Goal: Task Accomplishment & Management: Complete application form

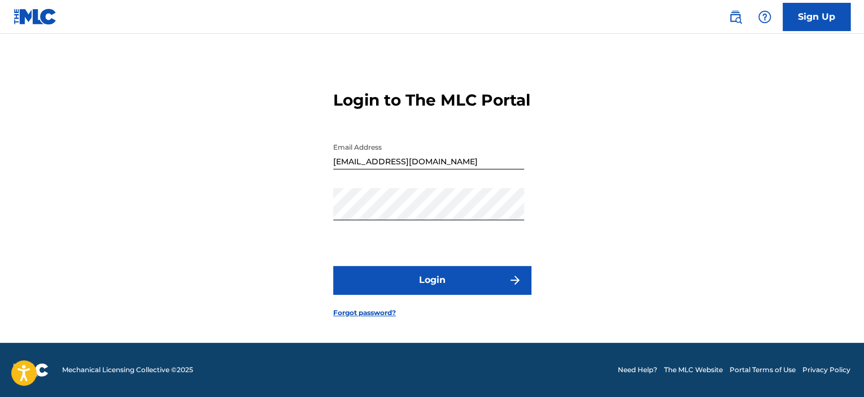
click at [515, 281] on img "submit" at bounding box center [515, 280] width 14 height 14
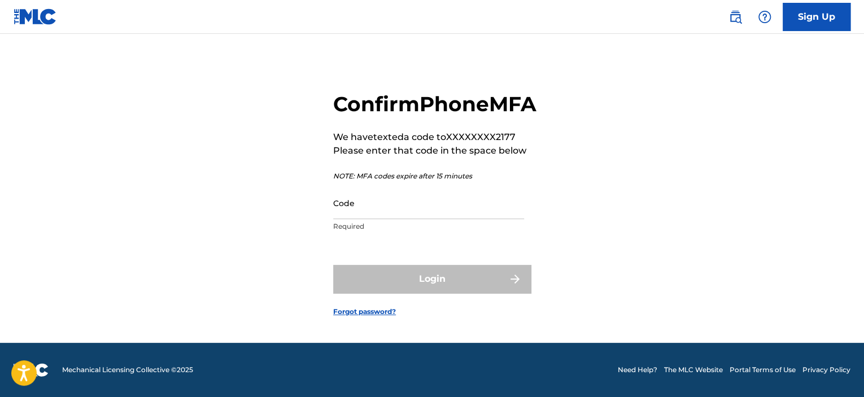
click at [362, 215] on input "Code" at bounding box center [428, 203] width 191 height 32
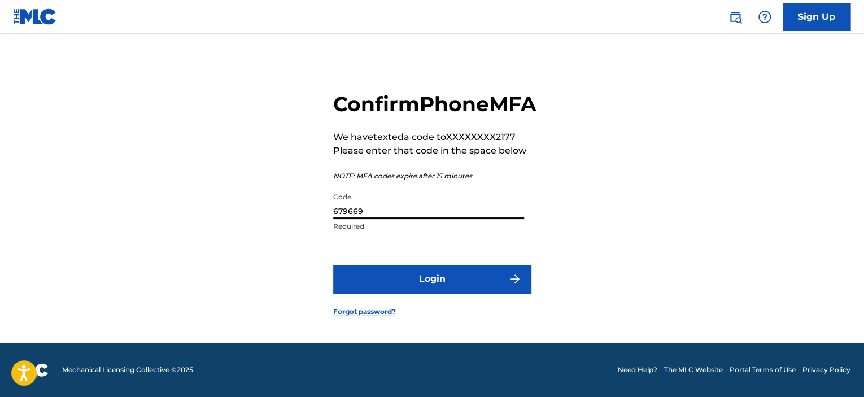
type input "679669"
click at [410, 293] on button "Login" at bounding box center [432, 279] width 198 height 28
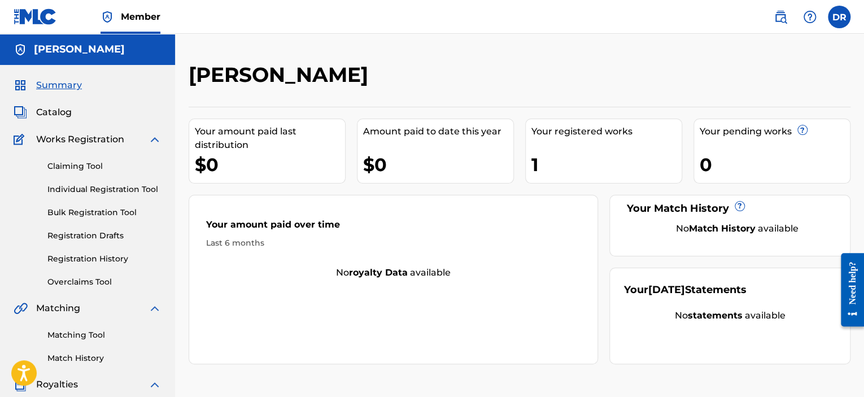
click at [97, 234] on link "Registration Drafts" at bounding box center [104, 236] width 114 height 12
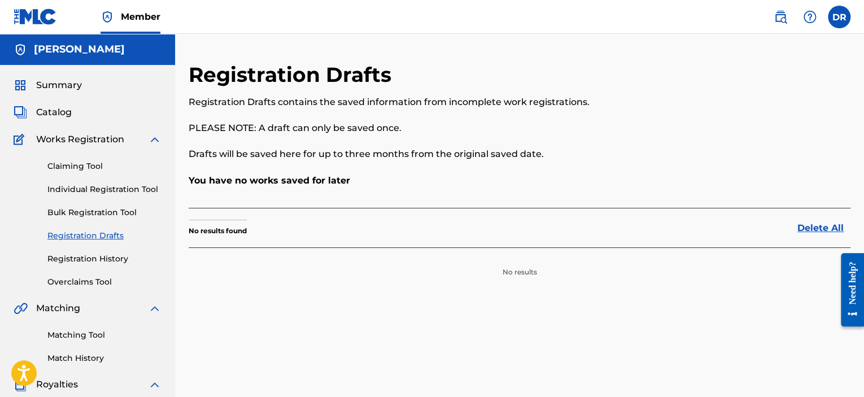
click at [93, 195] on div "Claiming Tool Individual Registration Tool Bulk Registration Tool Registration …" at bounding box center [88, 217] width 148 height 142
click at [93, 196] on div "Claiming Tool Individual Registration Tool Bulk Registration Tool Registration …" at bounding box center [88, 217] width 148 height 142
click at [76, 185] on link "Individual Registration Tool" at bounding box center [104, 189] width 114 height 12
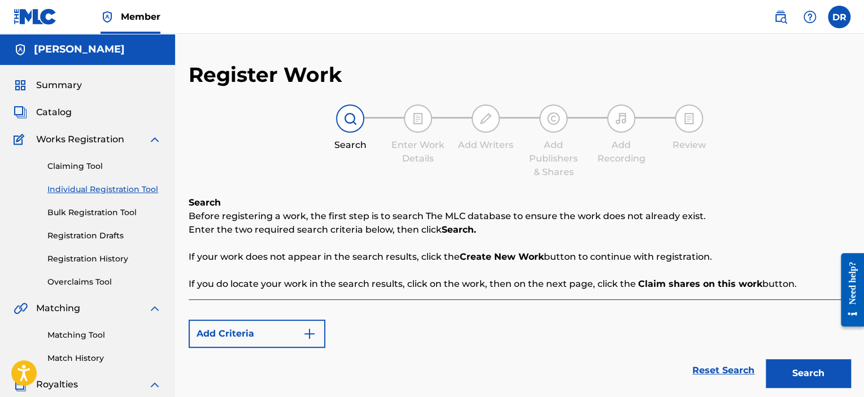
click at [63, 172] on div "Claiming Tool Individual Registration Tool Bulk Registration Tool Registration …" at bounding box center [88, 217] width 148 height 142
click at [62, 172] on div "Claiming Tool Individual Registration Tool Bulk Registration Tool Registration …" at bounding box center [88, 217] width 148 height 142
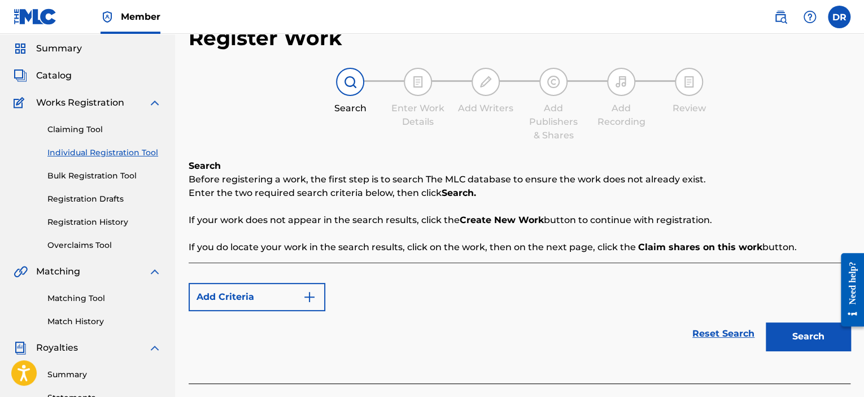
scroll to position [56, 0]
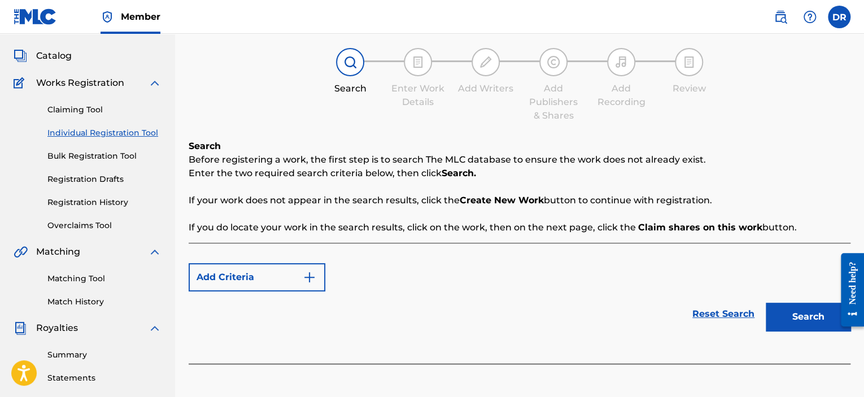
click at [242, 293] on div "Reset Search Search" at bounding box center [520, 313] width 662 height 45
drag, startPoint x: 264, startPoint y: 286, endPoint x: 270, endPoint y: 284, distance: 6.1
click at [268, 284] on button "Add Criteria" at bounding box center [257, 277] width 137 height 28
click at [285, 285] on button "Add Criteria" at bounding box center [257, 277] width 137 height 28
click at [446, 192] on div "Search Before registering a work, the first step is to search The MLC database …" at bounding box center [520, 186] width 662 height 95
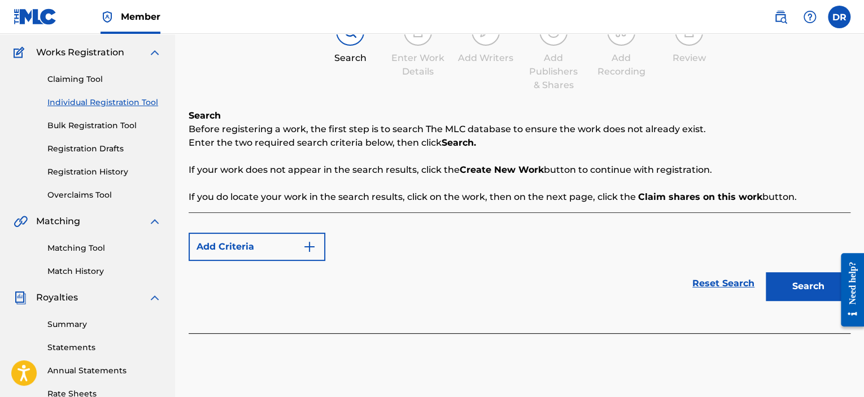
scroll to position [113, 0]
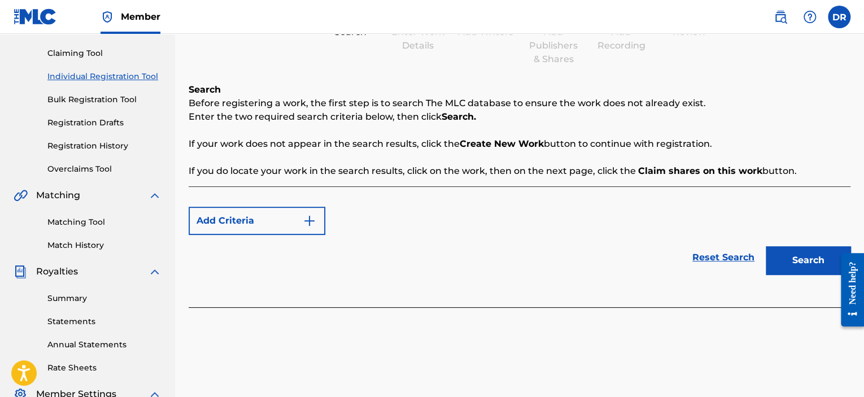
click at [290, 231] on button "Add Criteria" at bounding box center [257, 221] width 137 height 28
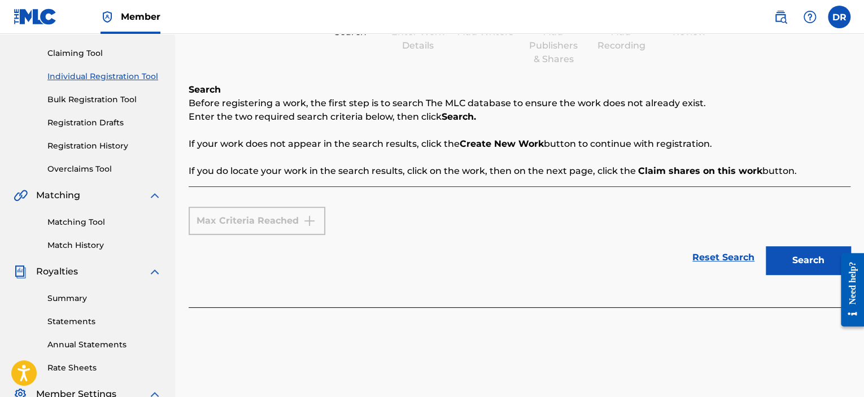
click at [775, 267] on button "Search" at bounding box center [807, 260] width 85 height 28
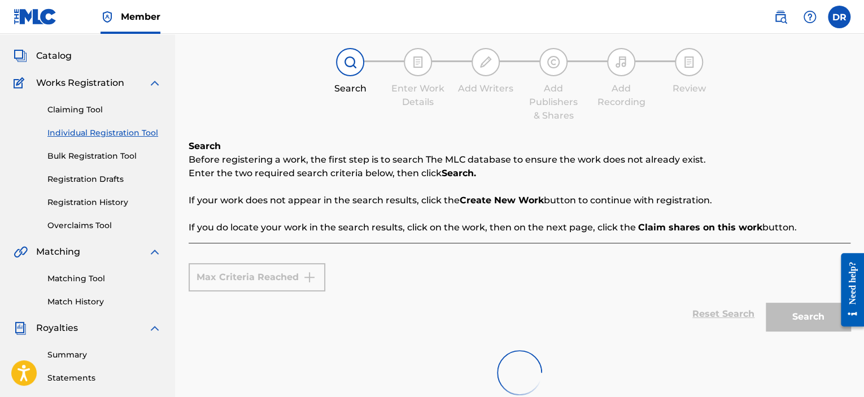
scroll to position [0, 0]
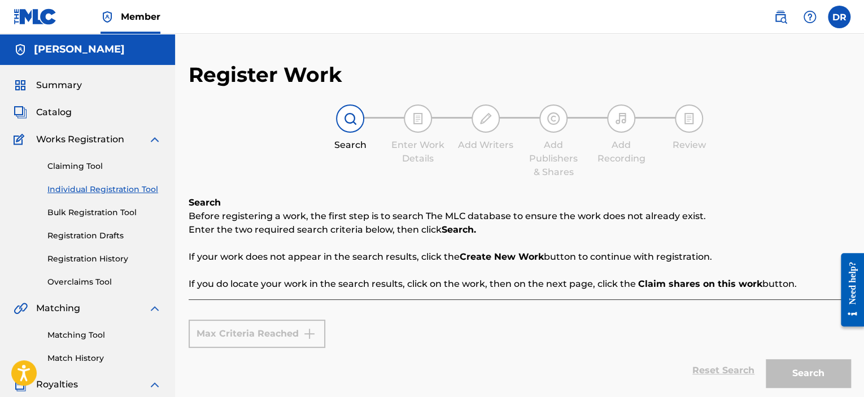
click at [77, 132] on div "Summary Catalog Works Registration Claiming Tool Individual Registration Tool B…" at bounding box center [87, 355] width 175 height 581
click at [68, 143] on span "Works Registration" at bounding box center [80, 140] width 88 height 14
click at [59, 118] on span "Catalog" at bounding box center [54, 113] width 36 height 14
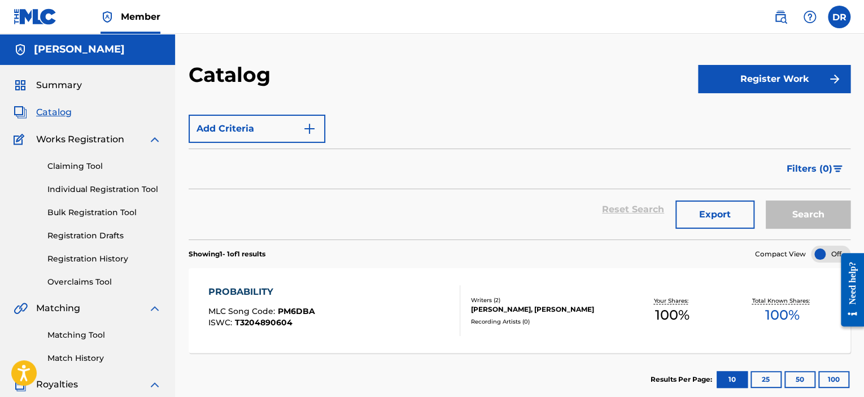
click at [747, 81] on button "Register Work" at bounding box center [774, 79] width 152 height 28
click at [748, 111] on link "Individual" at bounding box center [774, 115] width 152 height 27
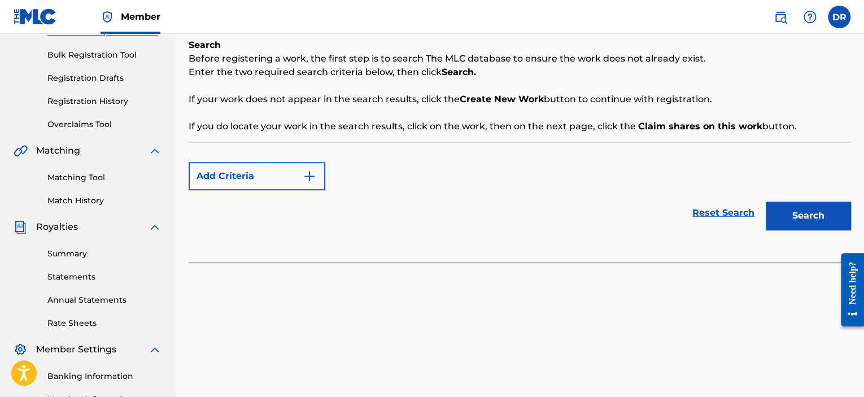
scroll to position [169, 0]
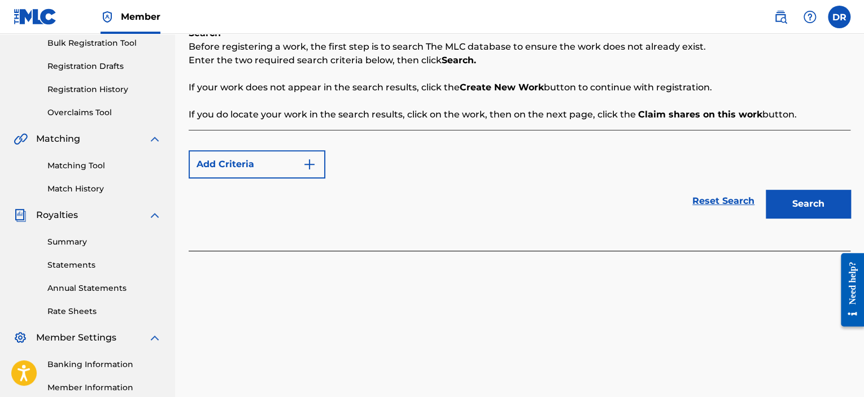
click at [296, 165] on button "Add Criteria" at bounding box center [257, 164] width 137 height 28
click at [301, 164] on button "Add Criteria" at bounding box center [257, 164] width 137 height 28
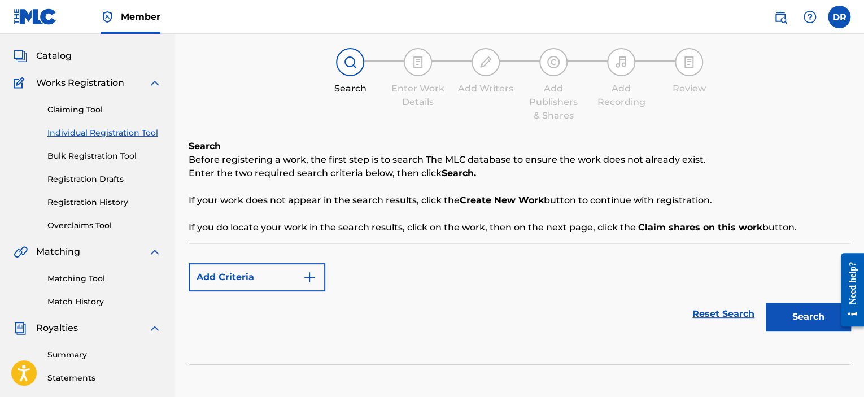
scroll to position [113, 0]
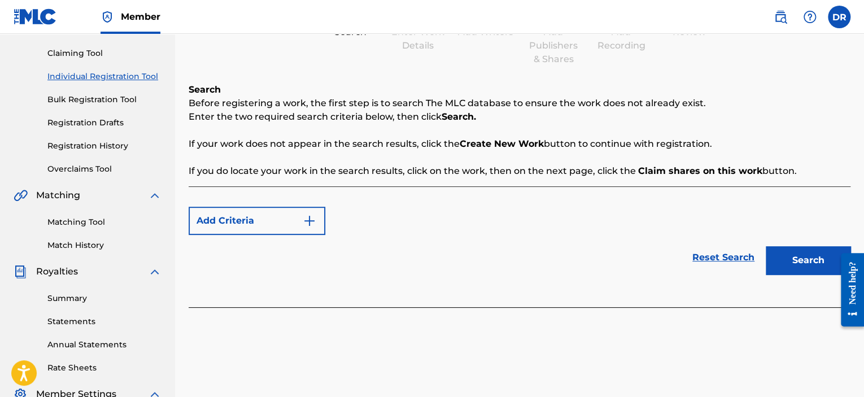
click at [305, 215] on img "Search Form" at bounding box center [310, 221] width 14 height 14
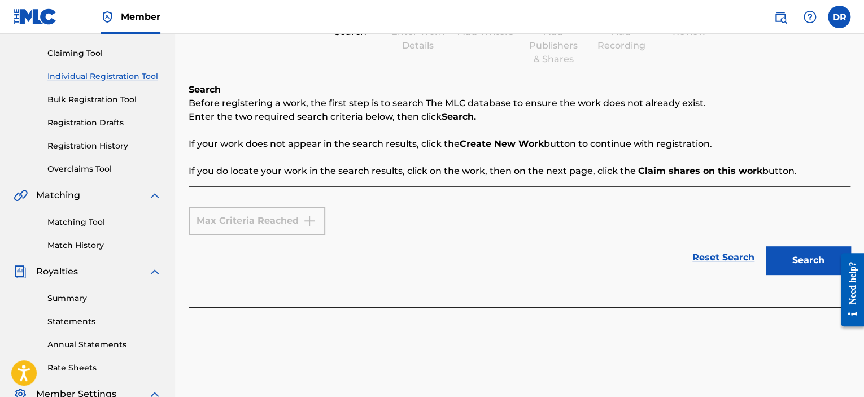
click at [705, 261] on link "Reset Search" at bounding box center [722, 257] width 73 height 25
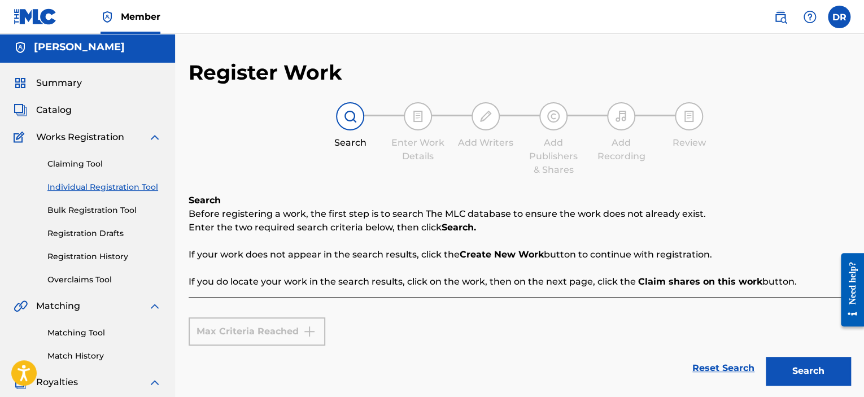
scroll to position [0, 0]
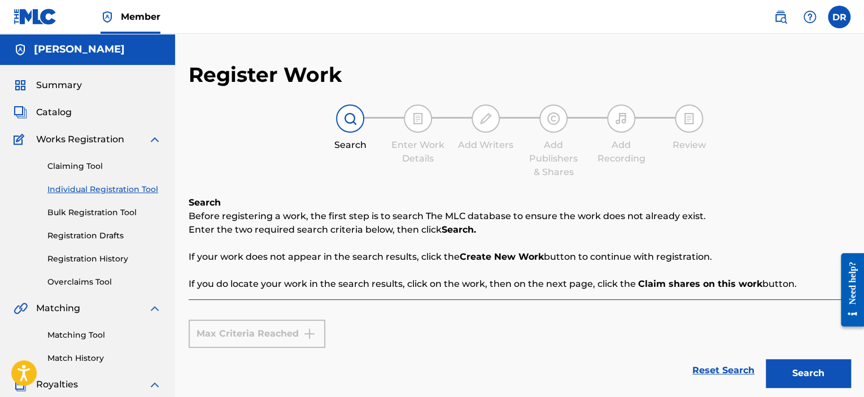
click at [72, 115] on div "Catalog" at bounding box center [88, 113] width 148 height 14
click at [60, 108] on span "Catalog" at bounding box center [54, 113] width 36 height 14
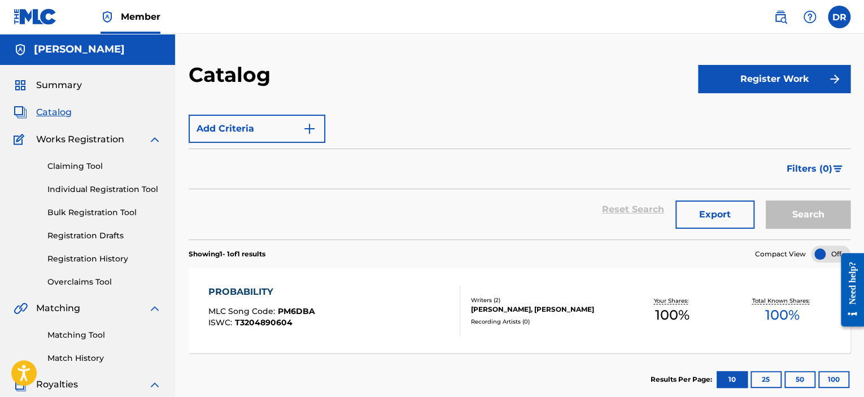
click at [294, 129] on button "Add Criteria" at bounding box center [257, 129] width 137 height 28
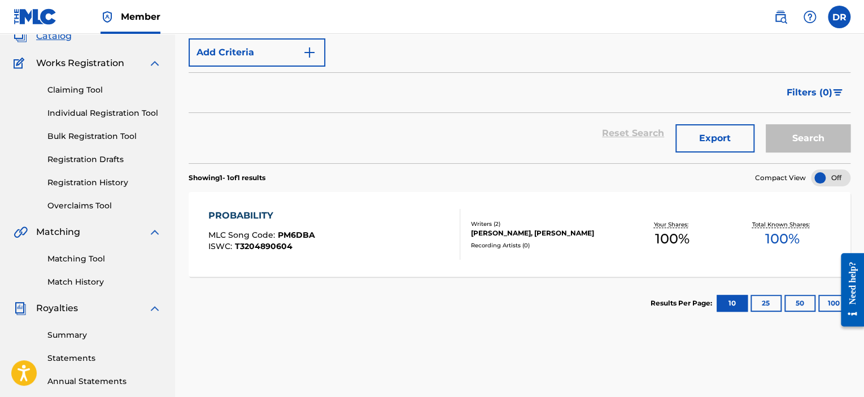
scroll to position [56, 0]
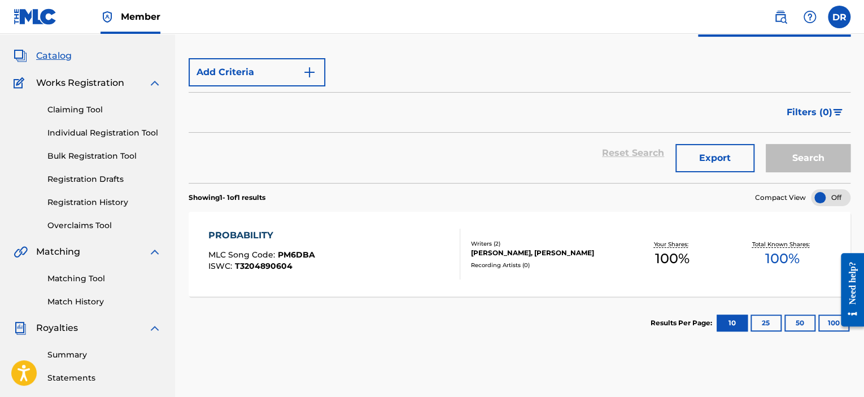
click at [764, 329] on button "25" at bounding box center [765, 322] width 31 height 17
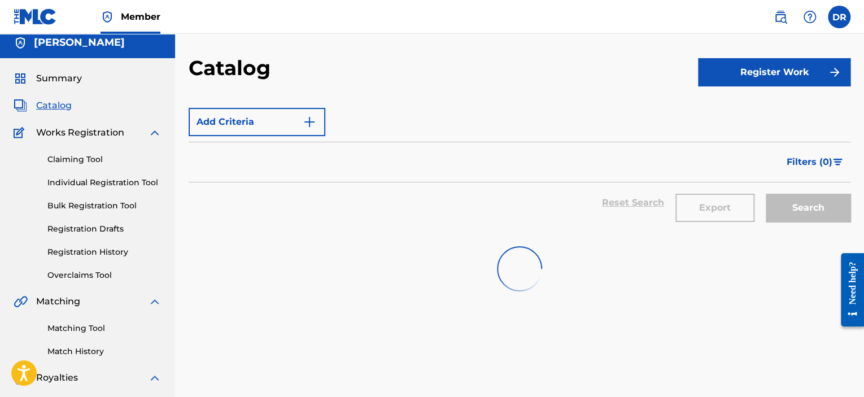
scroll to position [0, 0]
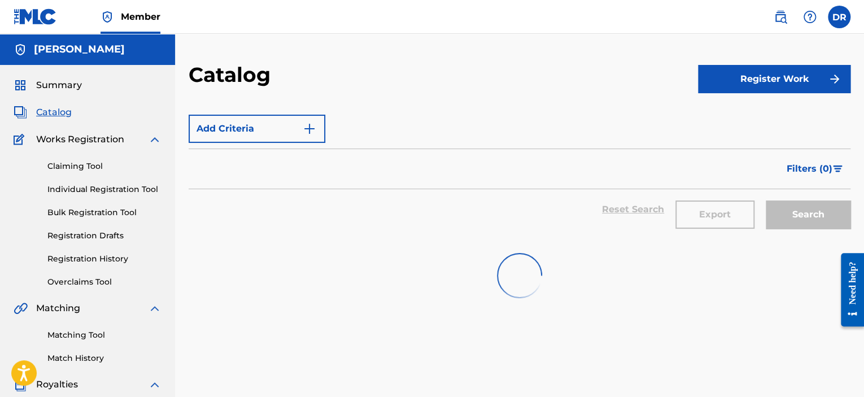
click at [77, 135] on span "Works Registration" at bounding box center [80, 140] width 88 height 14
